Goal: Task Accomplishment & Management: Use online tool/utility

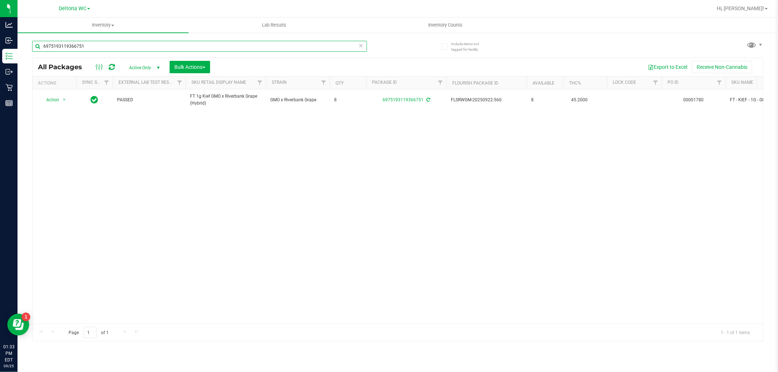
drag, startPoint x: 118, startPoint y: 50, endPoint x: 24, endPoint y: 58, distance: 94.8
click at [24, 58] on div "Include items not tagged for facility 6975193119366751 All Packages Active Only…" at bounding box center [398, 143] width 760 height 222
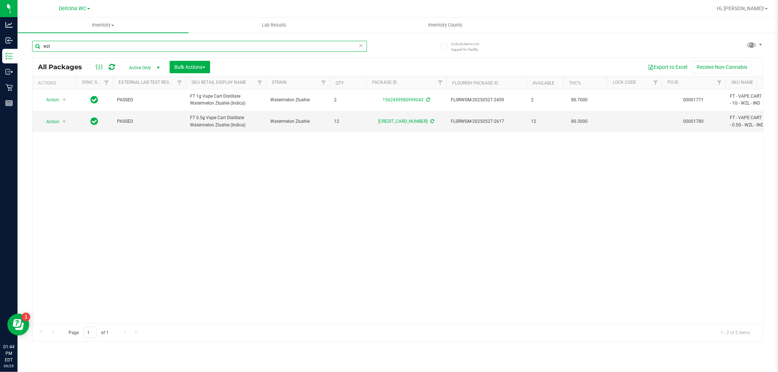
type input "wzl"
click at [269, 255] on div "Action Action Adjust qty Create package Edit attributes Global inventory Locate…" at bounding box center [397, 206] width 731 height 235
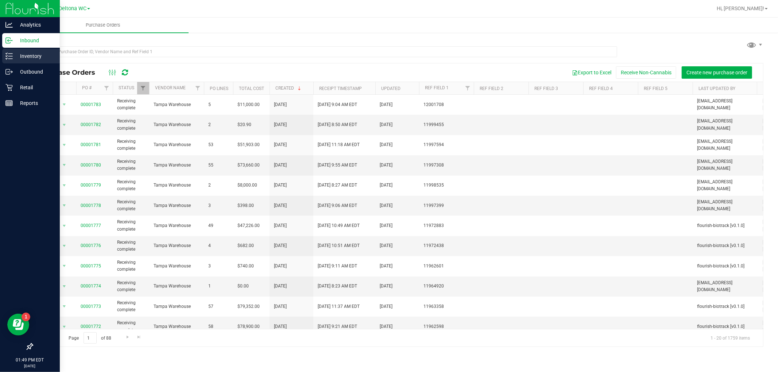
click at [28, 53] on p "Inventory" at bounding box center [35, 56] width 44 height 9
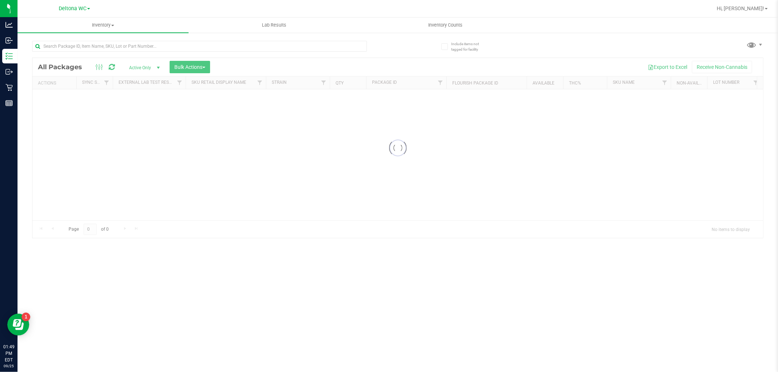
click at [89, 52] on div at bounding box center [199, 49] width 335 height 17
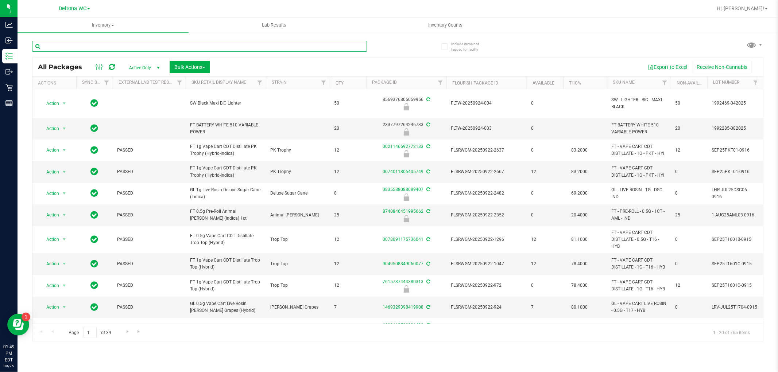
click at [89, 47] on input "text" at bounding box center [199, 46] width 335 height 11
type input "4626660355838877"
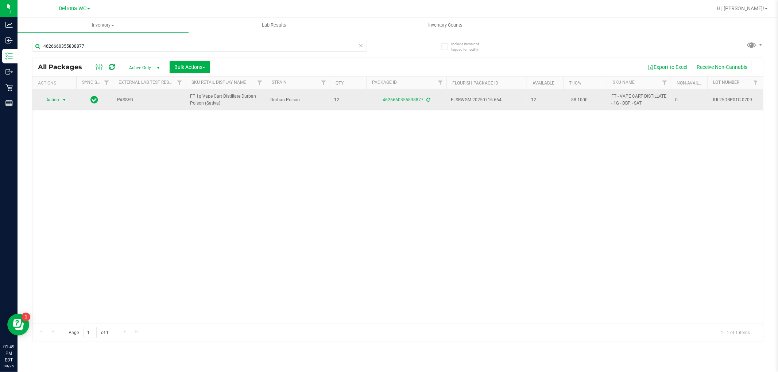
click at [53, 97] on span "Action" at bounding box center [50, 100] width 20 height 10
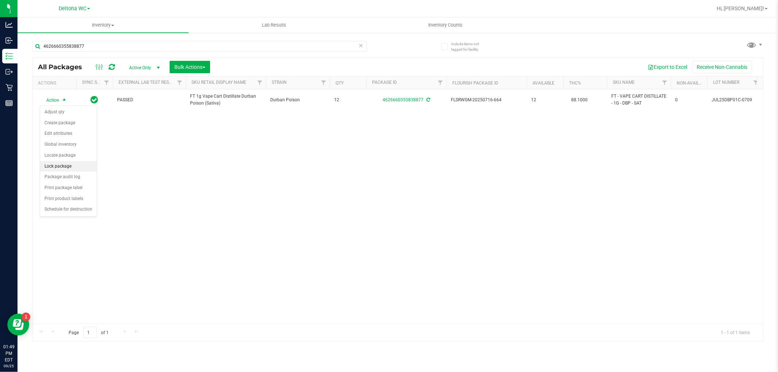
click at [64, 169] on li "Lock package" at bounding box center [68, 166] width 57 height 11
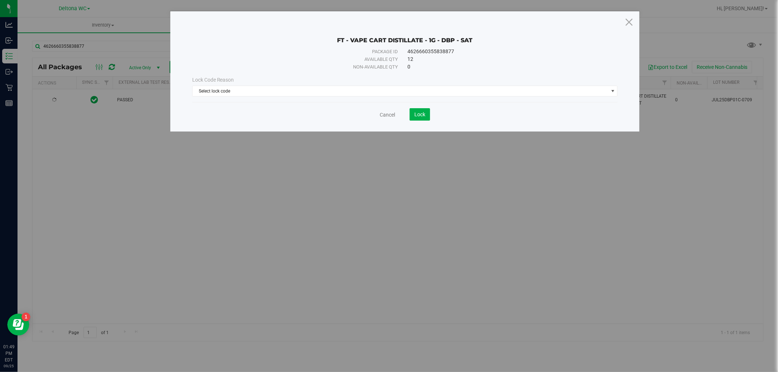
click at [402, 80] on div "Lock Code Reason" at bounding box center [405, 80] width 426 height 8
click at [400, 90] on span "Select lock code" at bounding box center [401, 91] width 416 height 10
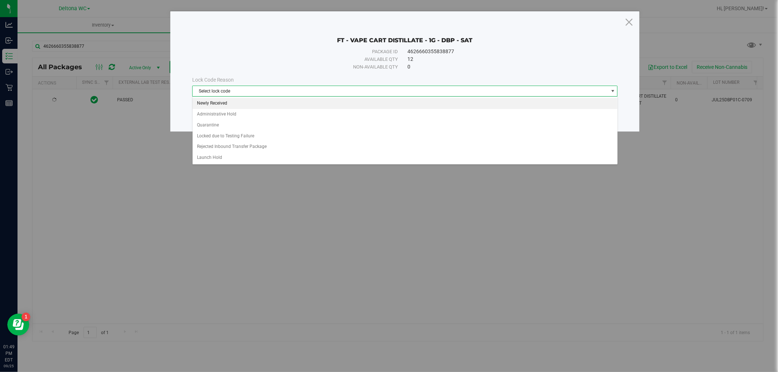
click at [279, 106] on li "Newly Received" at bounding box center [405, 103] width 425 height 11
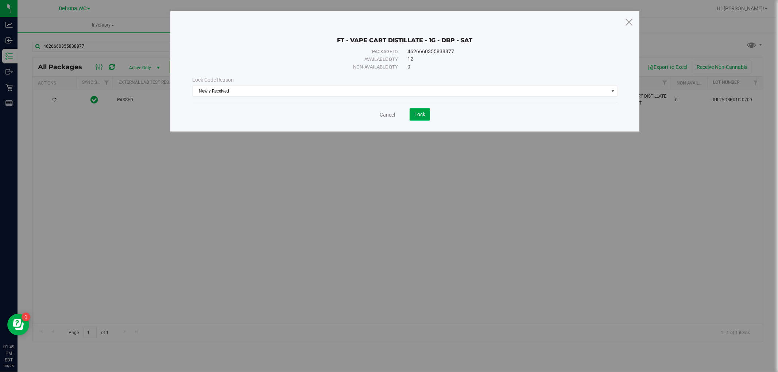
click at [424, 114] on span "Lock" at bounding box center [419, 115] width 11 height 6
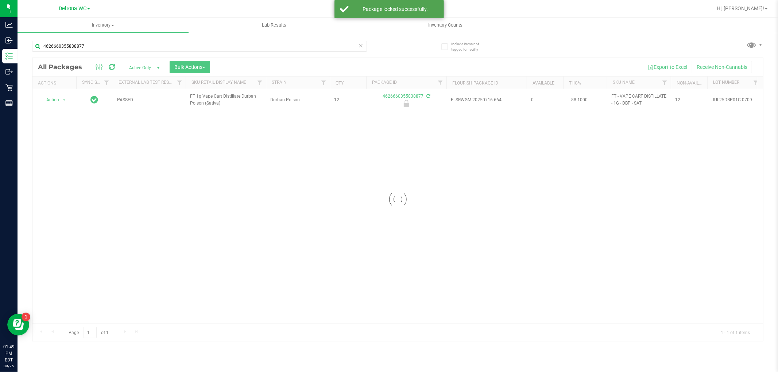
click at [227, 96] on div at bounding box center [397, 199] width 731 height 283
click at [218, 100] on span "FT 1g Vape Cart Distillate Durban Poison (Sativa)" at bounding box center [225, 100] width 71 height 14
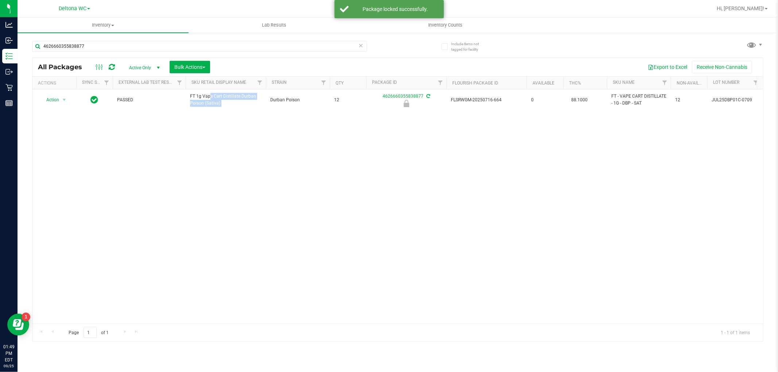
click at [218, 100] on span "FT 1g Vape Cart Distillate Durban Poison (Sativa)" at bounding box center [225, 100] width 71 height 14
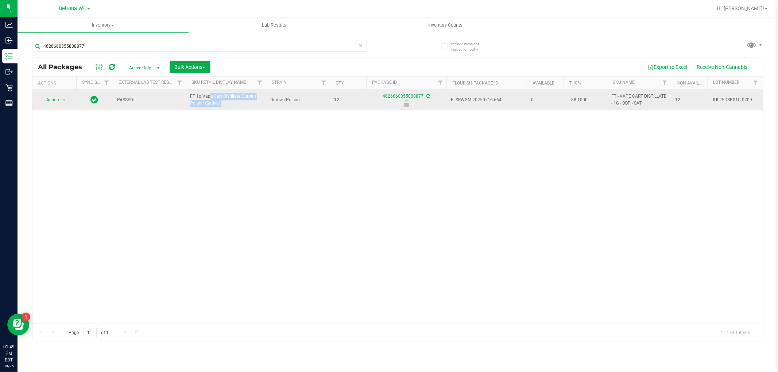
copy tr "FT 1g Vape Cart Distillate Durban Poison (Sativa)"
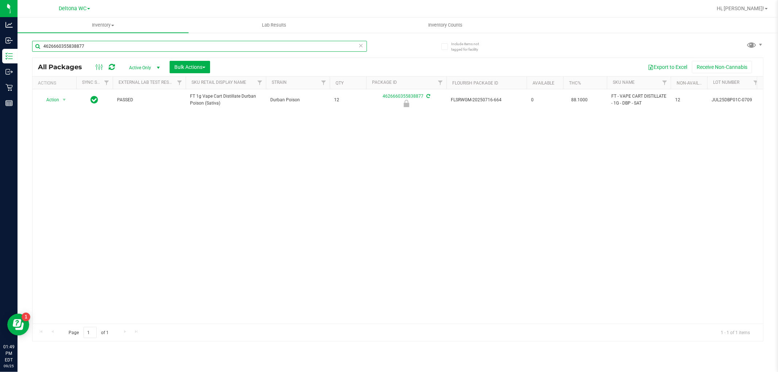
click at [137, 44] on input "4626660355838877" at bounding box center [199, 46] width 335 height 11
paste input "FT 1g Vape Cart Distillate Durban Poison (Sativa)"
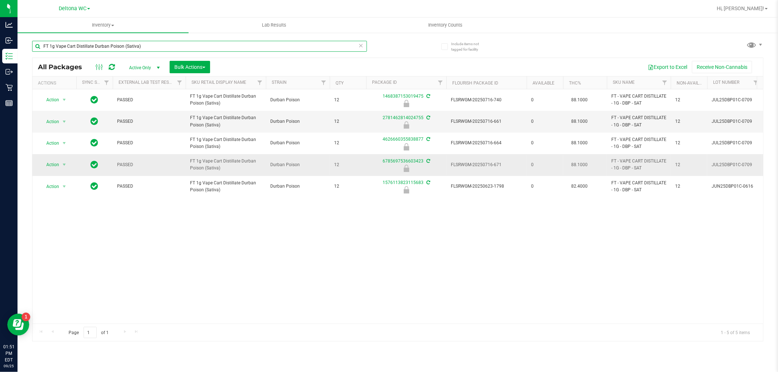
type input "FT 1g Vape Cart Distillate Durban Poison (Sativa)"
click at [495, 164] on span "FLSRWGM-20250716-671" at bounding box center [486, 165] width 71 height 7
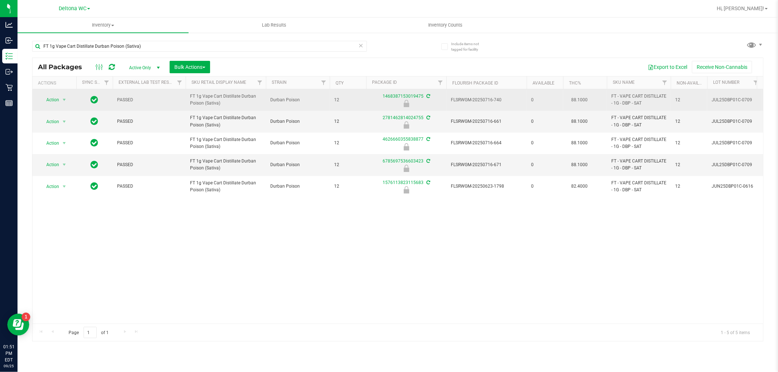
click at [498, 101] on span "FLSRWGM-20250716-740" at bounding box center [486, 100] width 71 height 7
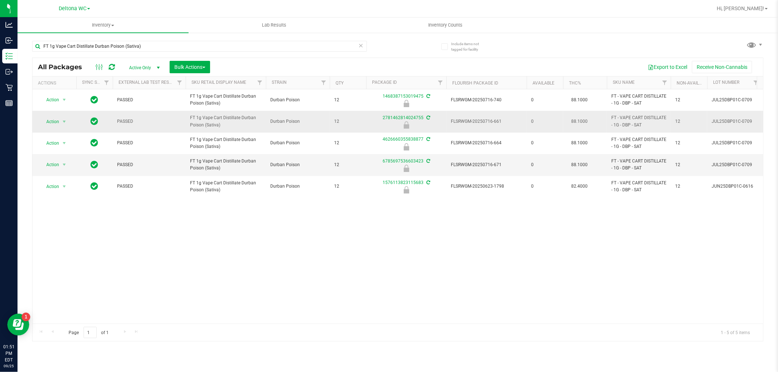
click at [494, 125] on td "FLSRWGM-20250716-661" at bounding box center [486, 122] width 80 height 22
click at [497, 121] on span "FLSRWGM-20250716-661" at bounding box center [486, 121] width 71 height 7
click at [63, 119] on span "select" at bounding box center [64, 122] width 6 height 6
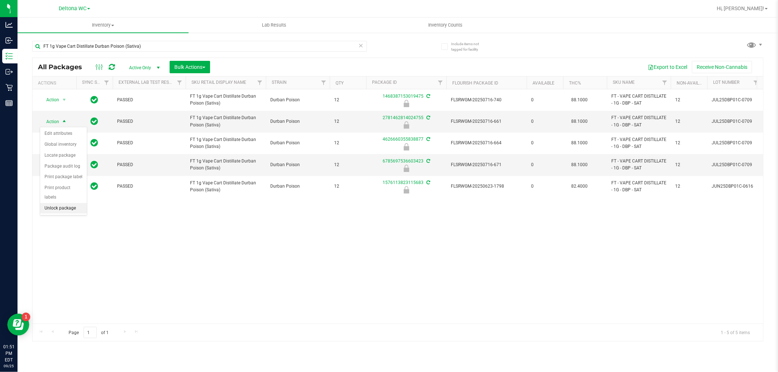
click at [54, 211] on li "Unlock package" at bounding box center [63, 208] width 47 height 11
